Goal: Participate in discussion

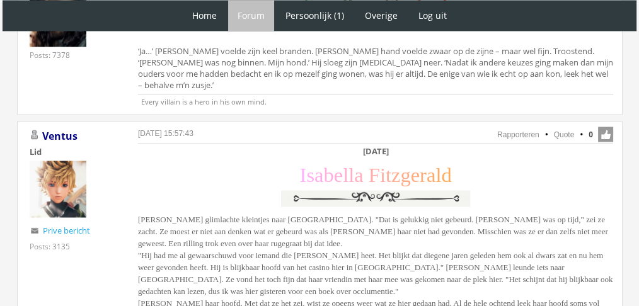
scroll to position [2222, 0]
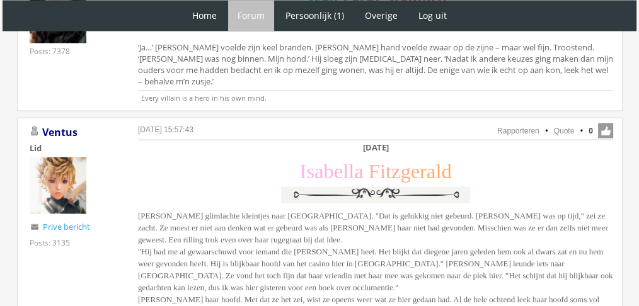
click at [477, 284] on div "[DATE] 15:57:43 Rapporteren Quote 0 Acties: Rapporteren Quote [GEOGRAPHIC_DATA]…" at bounding box center [320, 228] width 606 height 223
click at [547, 233] on span "[PERSON_NAME] glimlachte kleintjes naar [GEOGRAPHIC_DATA]. "Dat is gelukkig nie…" at bounding box center [375, 263] width 475 height 105
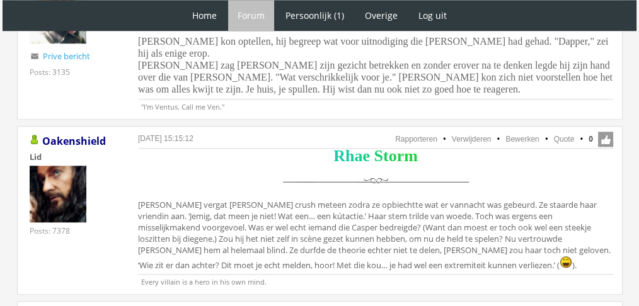
scroll to position [1523, 0]
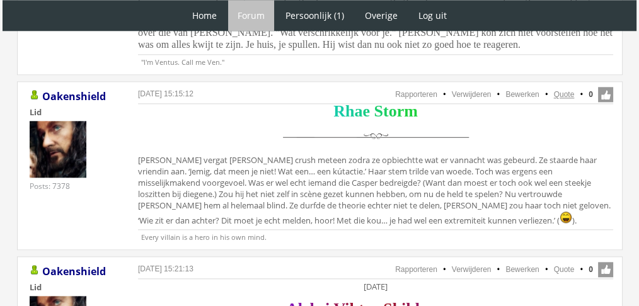
click at [561, 90] on link "Quote" at bounding box center [564, 94] width 21 height 9
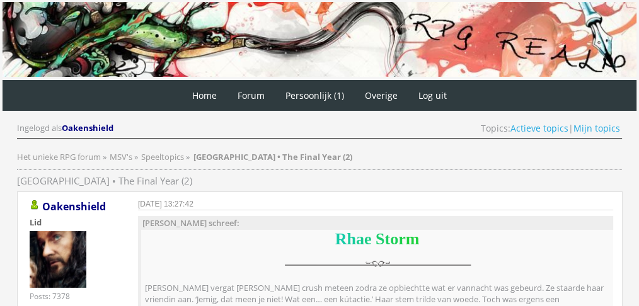
drag, startPoint x: 592, startPoint y: 79, endPoint x: 645, endPoint y: 83, distance: 53.1
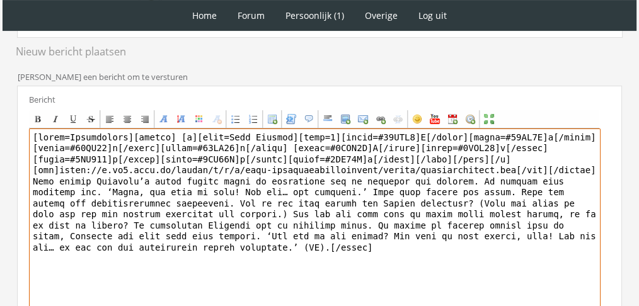
drag, startPoint x: 589, startPoint y: 236, endPoint x: 25, endPoint y: 170, distance: 568.1
click at [25, 170] on div "Bericht Bold Italic Underline Strikethrough Align left Center Align right Font …" at bounding box center [319, 234] width 605 height 297
paste textarea "sperde haar ogen open. ‘Hector? Hij… hij heeft me gewaarschuwd voor Casper. Zei…"
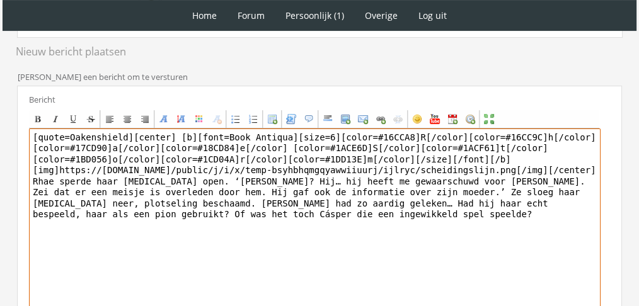
click at [0, 108] on div "1 Home Forum Forum index Actieve topics Mijn topics Persoonlijk (1) Profiel Pri…" at bounding box center [319, 56] width 639 height 837
click at [87, 110] on link "Strikethrough" at bounding box center [91, 119] width 18 height 18
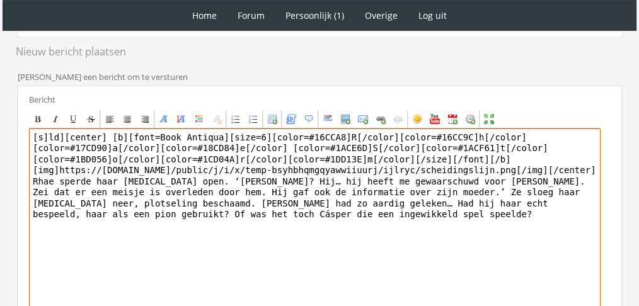
drag, startPoint x: 87, startPoint y: 110, endPoint x: 76, endPoint y: 113, distance: 11.4
click at [77, 113] on div "Bold Italic Underline Strikethrough Align left Center Align right Font Name Fon…" at bounding box center [314, 119] width 571 height 18
click at [82, 129] on textarea "[s][/s]ld][center] [b][font=Book Antiqua][size=6][color=#16CCA8]R[/color][color…" at bounding box center [315, 246] width 572 height 234
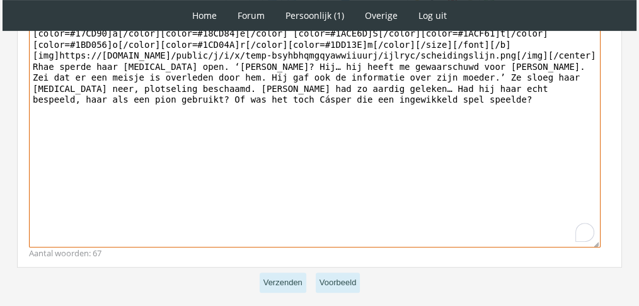
scroll to position [479, 0]
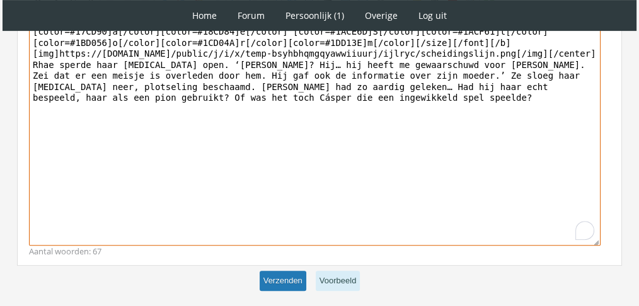
type textarea "[center] [b][font=Book Antiqua][size=6][color=#16CCA8]R[/color][color=#16CC9C]h…"
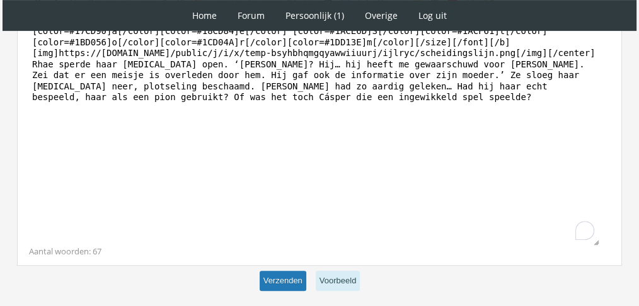
scroll to position [478, 0]
click at [272, 272] on button "Verzenden" at bounding box center [283, 282] width 47 height 21
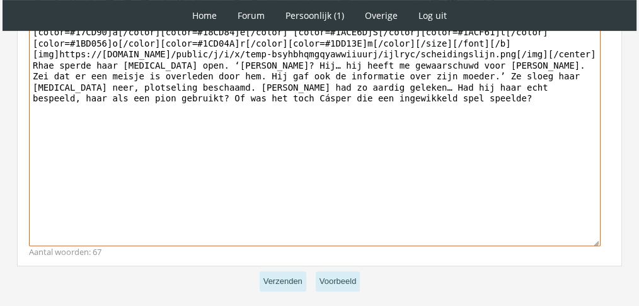
scroll to position [479, 0]
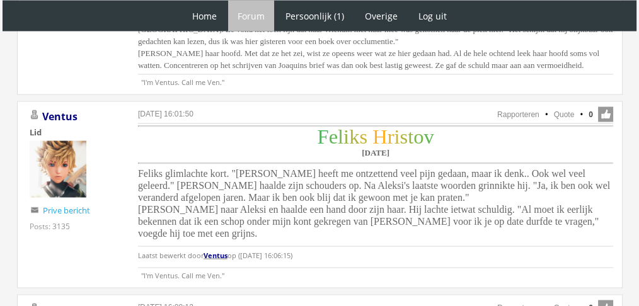
scroll to position [2472, 0]
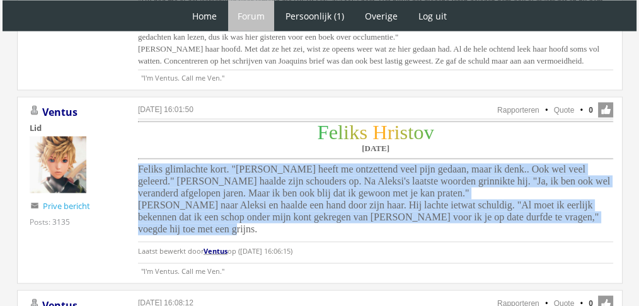
drag, startPoint x: 596, startPoint y: 163, endPoint x: 135, endPoint y: 112, distance: 464.3
click at [135, 112] on div "16 augustus 2025 om 16:01:50 Rapporteren Quote 0 Acties: Rapporteren Quote Vent…" at bounding box center [320, 191] width 606 height 188
copy span "Feliks glimlachte kort. "Mikhail heeft me ontzettend veel pijn gedaan, maar ik …"
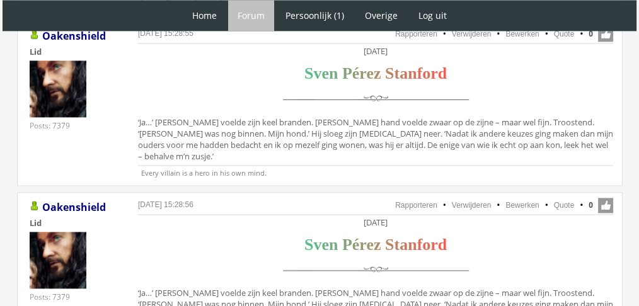
scroll to position [1980, 0]
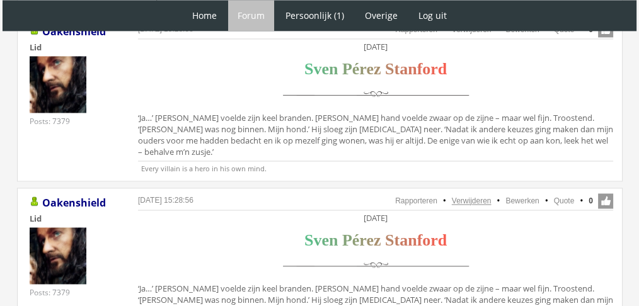
click at [480, 197] on link "Verwijderen" at bounding box center [472, 201] width 40 height 9
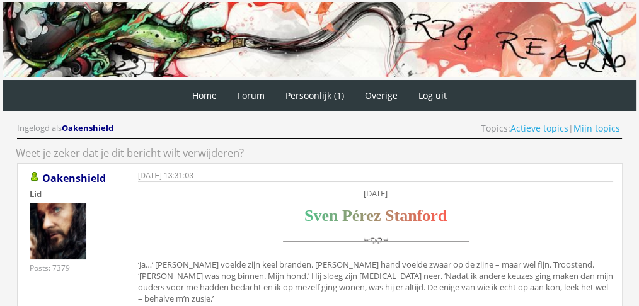
scroll to position [96, 0]
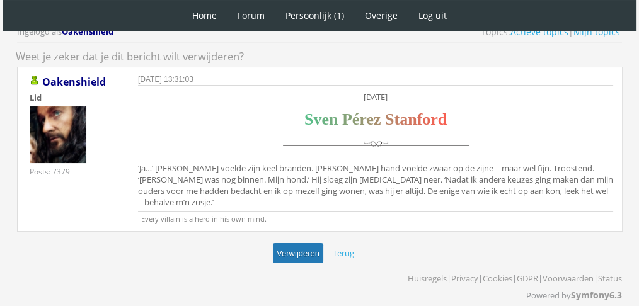
click at [317, 244] on button "Verwijderen" at bounding box center [298, 253] width 50 height 21
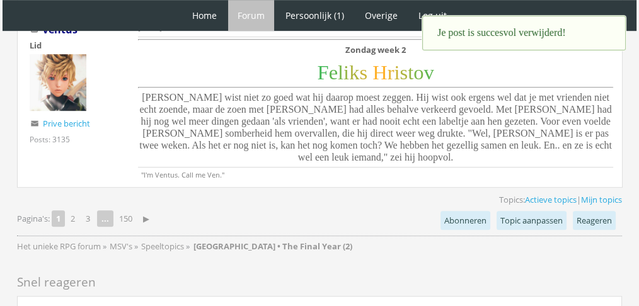
scroll to position [5548, 0]
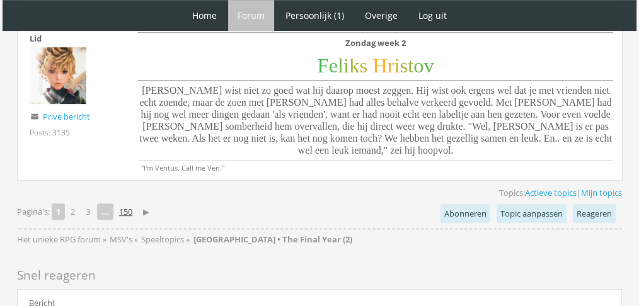
click at [125, 203] on link "150" at bounding box center [125, 212] width 23 height 18
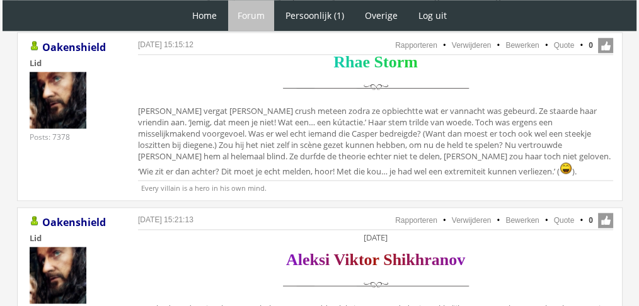
scroll to position [1560, 0]
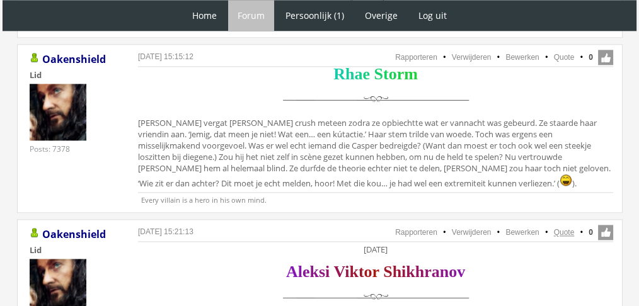
click at [555, 228] on link "Quote" at bounding box center [564, 232] width 21 height 9
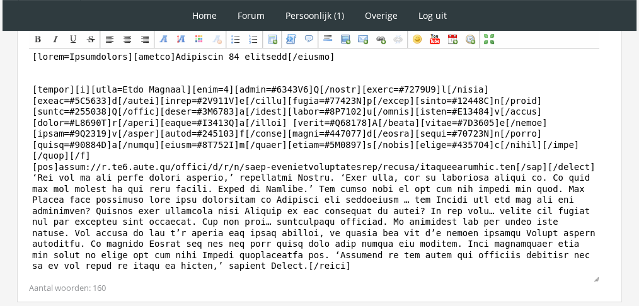
scroll to position [482, 0]
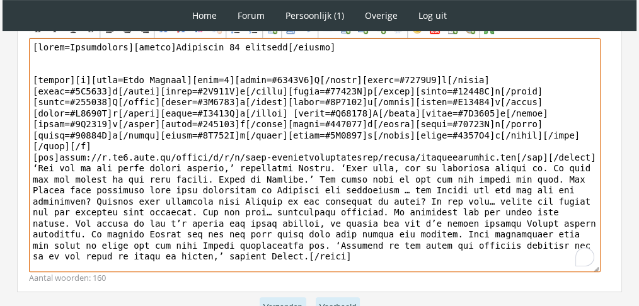
drag, startPoint x: 532, startPoint y: 243, endPoint x: 12, endPoint y: 151, distance: 528.1
paste textarea "Aleksi schudde grijnzend zijn hoofd. Wat een smiecht was het ook… ‘Ik heb niet …"
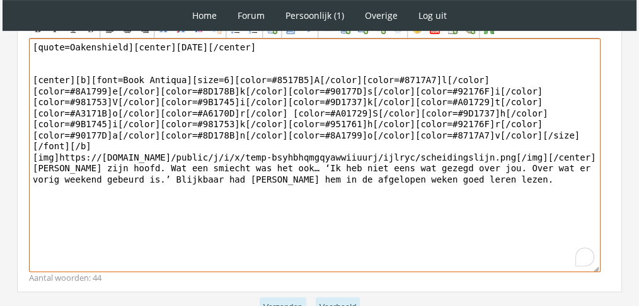
drag, startPoint x: 127, startPoint y: 42, endPoint x: 35, endPoint y: 34, distance: 92.4
click at [35, 34] on div "Bold Italic Underline Strikethrough Align left Center Align right Font Name Fon…" at bounding box center [314, 146] width 571 height 252
type textarea "[center]Donderdag 25 november[/center] [center][b][font=Book Antiqua][size=6][c…"
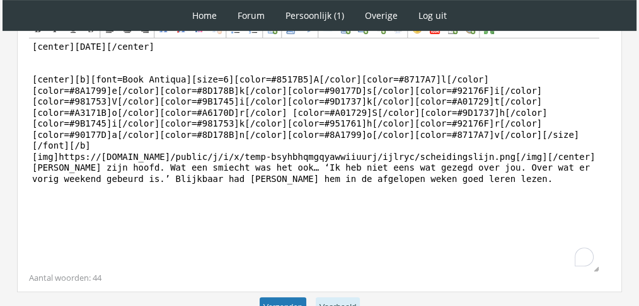
click at [284, 303] on button "Verzenden" at bounding box center [283, 308] width 47 height 21
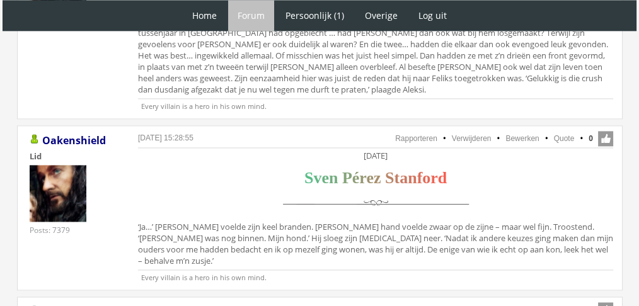
scroll to position [1927, 0]
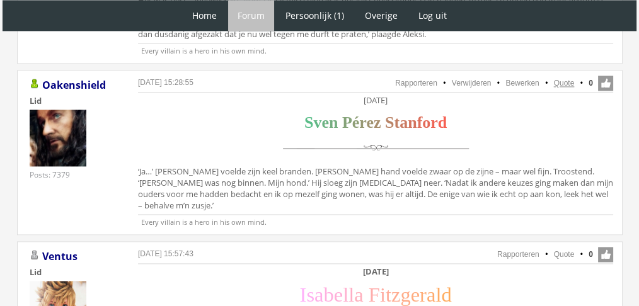
click at [562, 79] on link "Quote" at bounding box center [564, 83] width 21 height 9
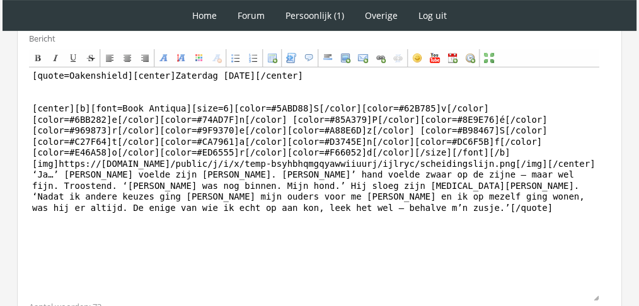
scroll to position [409, 0]
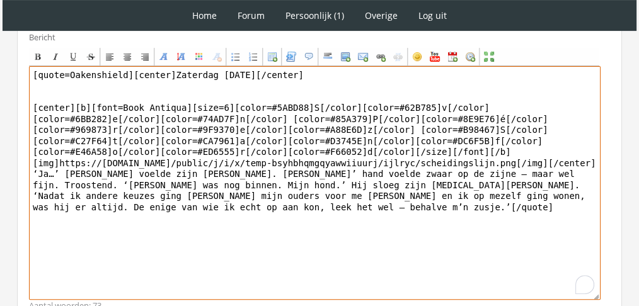
drag, startPoint x: 414, startPoint y: 245, endPoint x: 25, endPoint y: 173, distance: 395.6
click at [25, 173] on div "Bericht Bold Italic Underline Strikethrough Align left Center Align right Font …" at bounding box center [319, 171] width 605 height 297
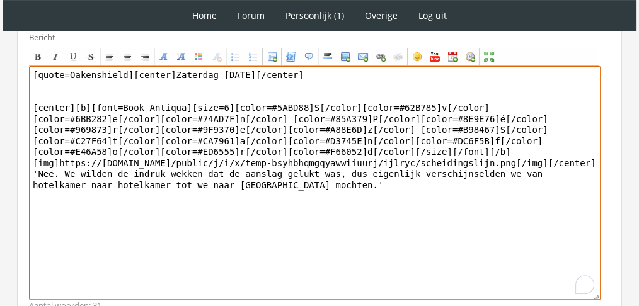
drag, startPoint x: 122, startPoint y: 67, endPoint x: 0, endPoint y: 50, distance: 123.0
click at [0, 50] on div "1 Home Forum Forum index Actieve topics Mijn topics Persoonlijk (1) Profiel Pri…" at bounding box center [319, 2] width 639 height 822
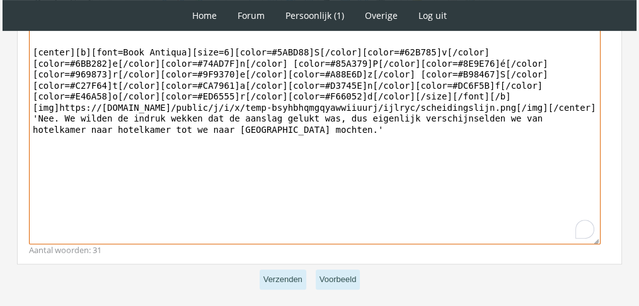
scroll to position [480, 0]
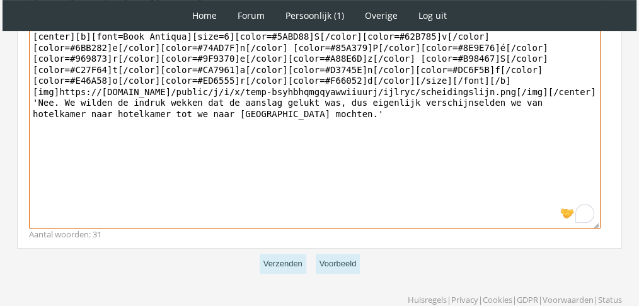
click at [108, 98] on textarea "[center]Zaterdag [DATE][/center] [center][b][font=Book Antiqua][size=6][color=#…" at bounding box center [315, 112] width 572 height 234
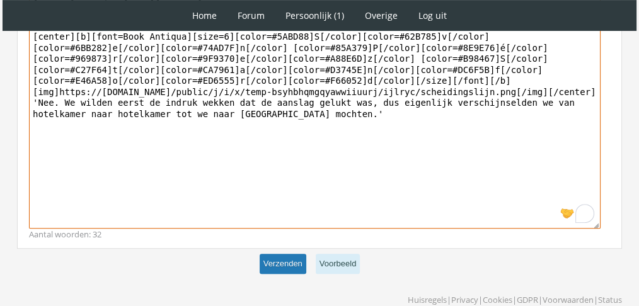
type textarea "[center]Zaterdag [DATE][/center] [center][b][font=Book Antiqua][size=6][color=#…"
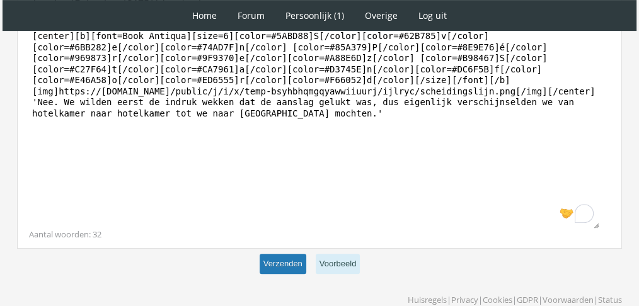
click at [304, 269] on button "Verzenden" at bounding box center [283, 264] width 47 height 21
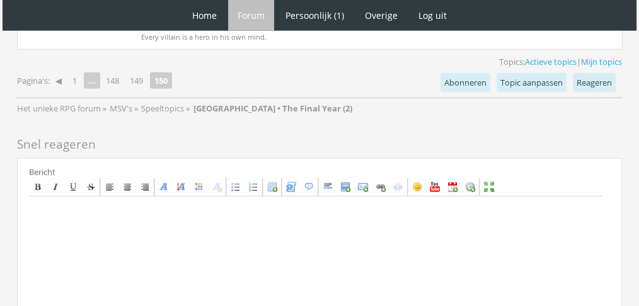
scroll to position [3350, 0]
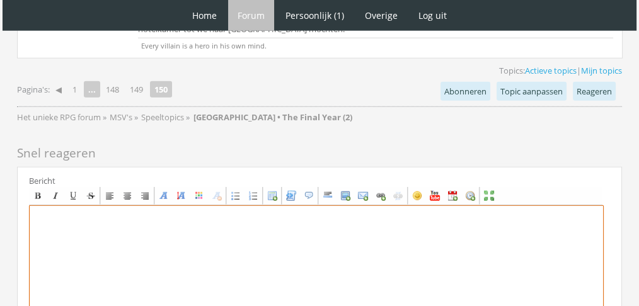
paste textarea "Jordyn onderdrukte een zucht. Ze had geweten dat Rafael haar vroeg of laat met …"
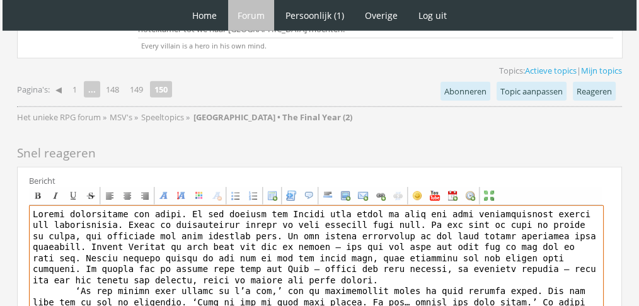
drag, startPoint x: 361, startPoint y: 221, endPoint x: 492, endPoint y: 221, distance: 130.5
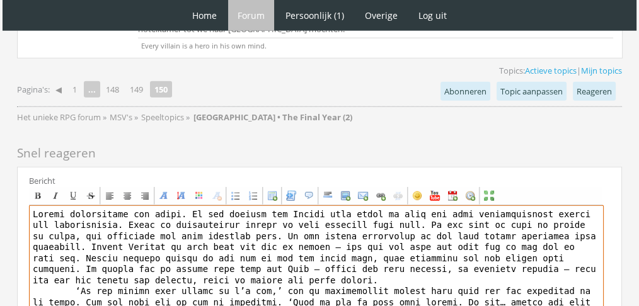
paste textarea "[center][b][font=Book Antiqua][size=6][color=#28991C]J[/color][color=#299325]o[…"
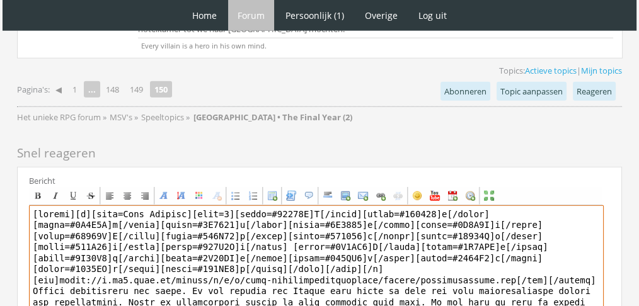
scroll to position [3529, 0]
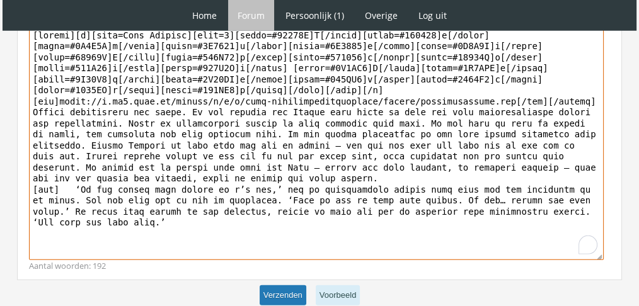
type textarea "[center][b][font=Book Antiqua][size=6][color=#28991C]J[/color][color=#299325]o[…"
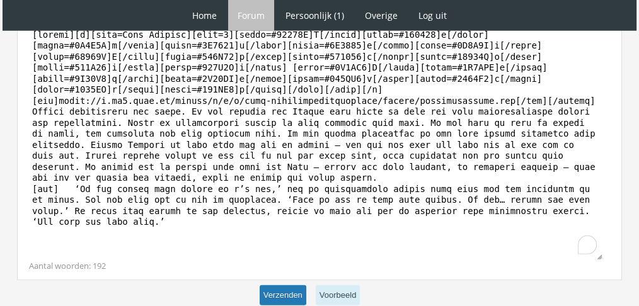
click at [282, 286] on button "Verzenden" at bounding box center [283, 296] width 47 height 21
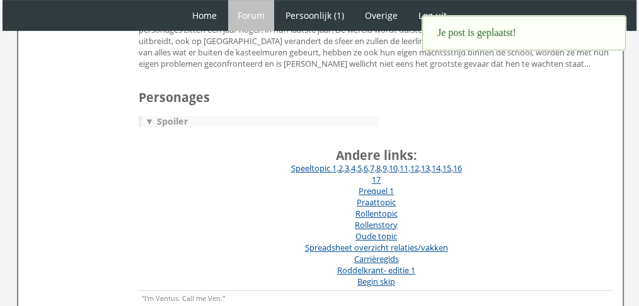
scroll to position [235, 0]
